Goal: Information Seeking & Learning: Learn about a topic

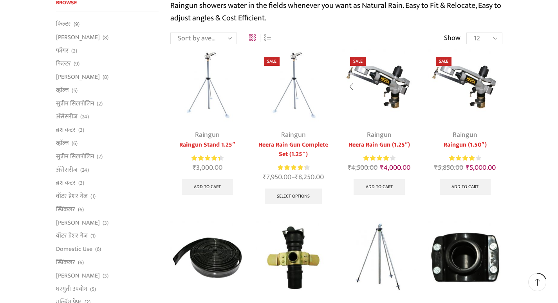
scroll to position [78, 0]
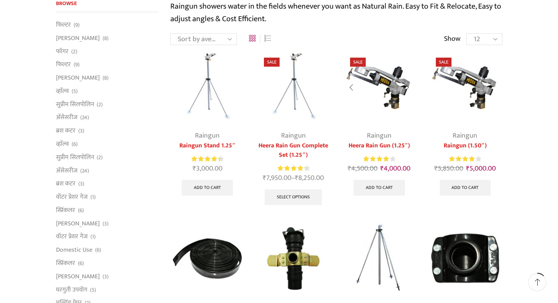
click at [393, 105] on img at bounding box center [379, 87] width 74 height 74
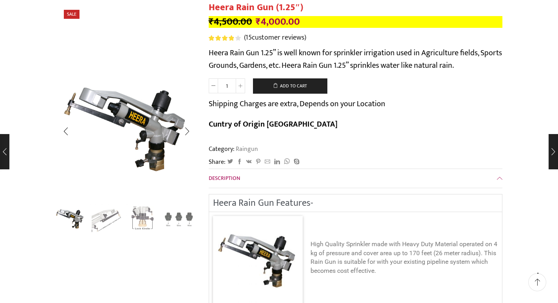
scroll to position [78, 0]
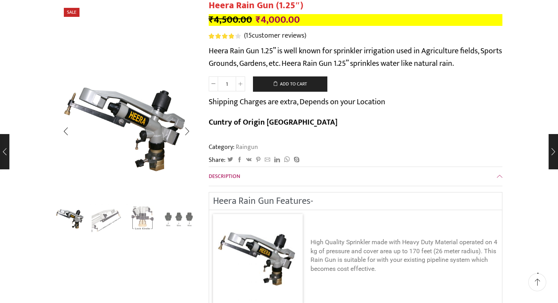
click at [183, 211] on img "4 / 4" at bounding box center [179, 219] width 33 height 33
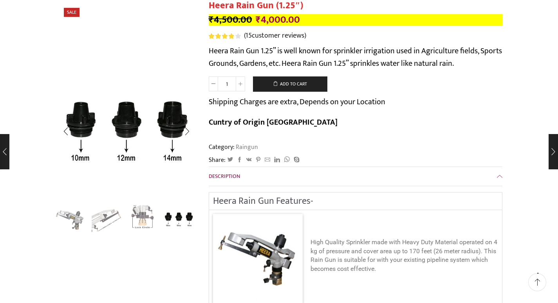
click at [147, 217] on img "3 / 4" at bounding box center [143, 219] width 33 height 33
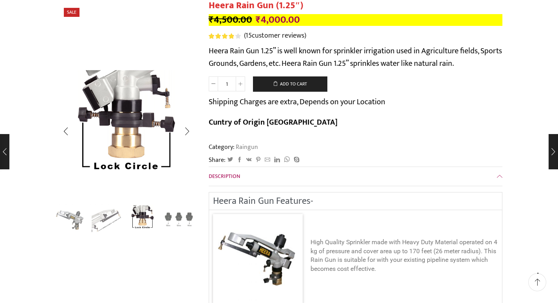
click at [176, 216] on img "4 / 4" at bounding box center [179, 219] width 33 height 33
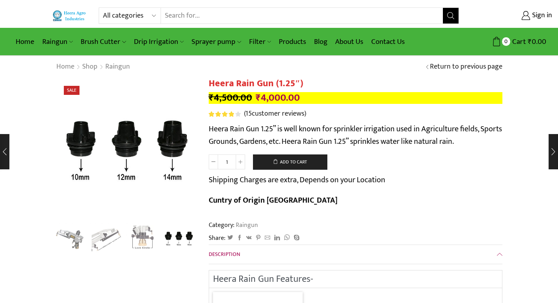
scroll to position [0, 0]
